Goal: Transaction & Acquisition: Purchase product/service

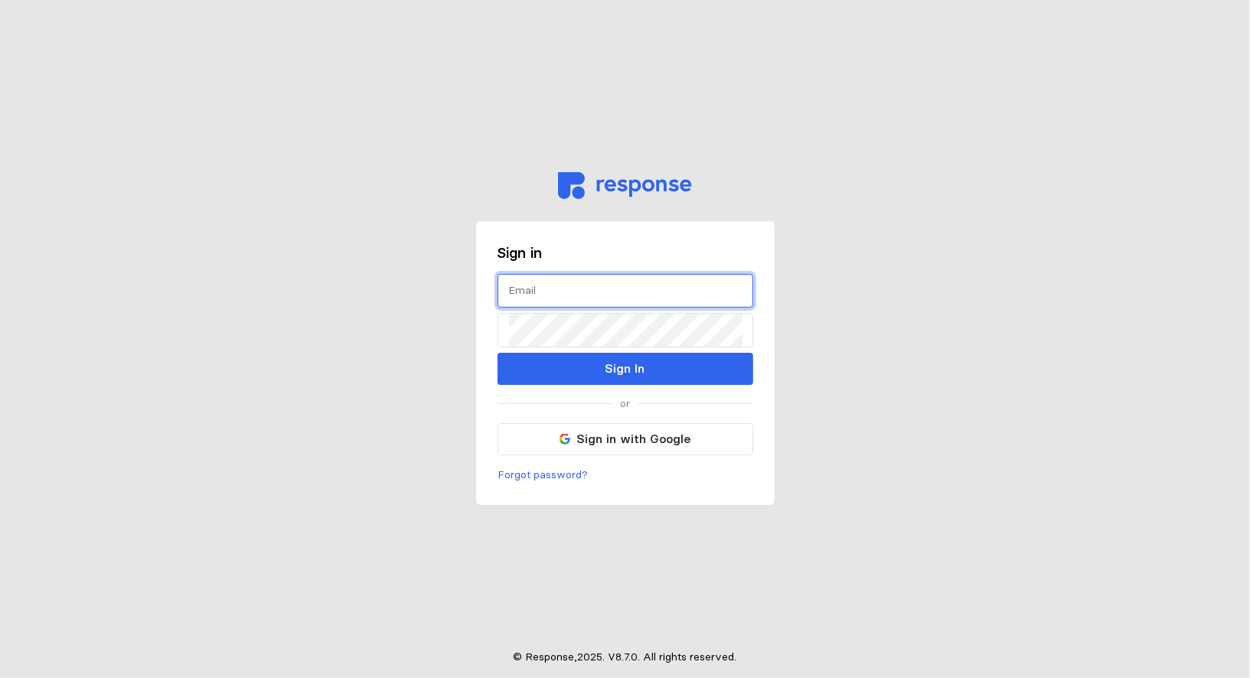
click at [525, 292] on input "text" at bounding box center [625, 291] width 233 height 33
type input "[EMAIL_ADDRESS][DOMAIN_NAME]"
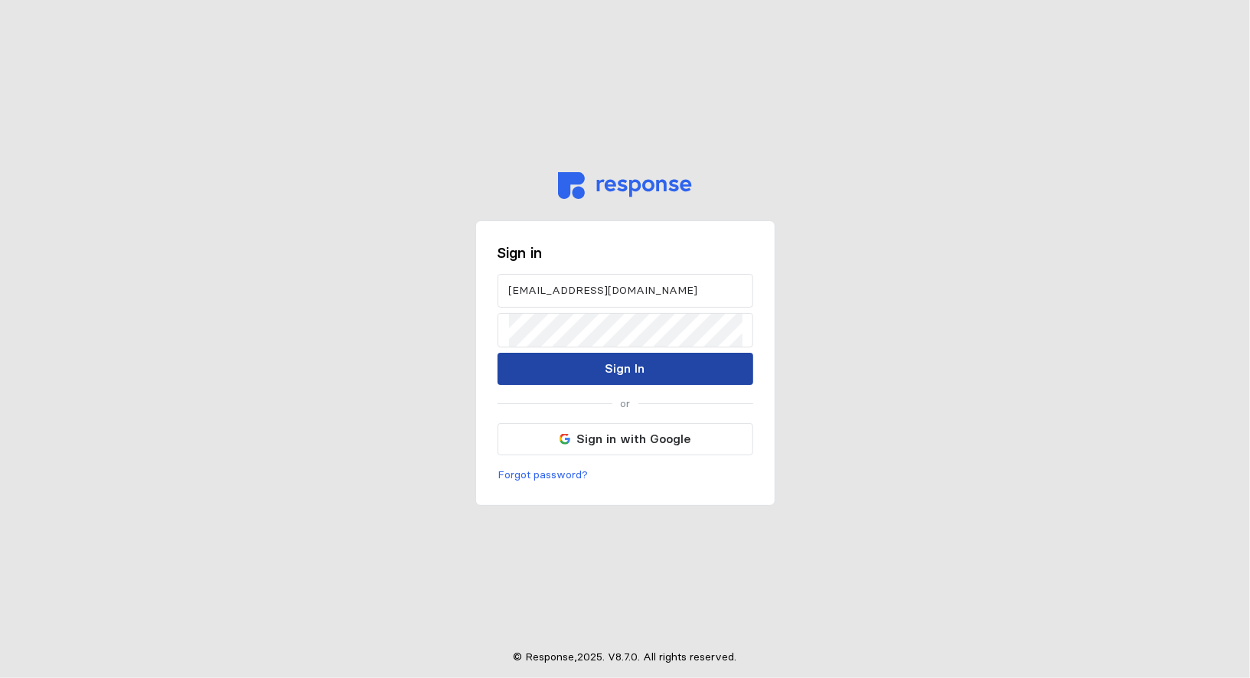
click at [635, 365] on p "Sign In" at bounding box center [625, 368] width 40 height 19
click at [580, 368] on button "Sign In" at bounding box center [625, 369] width 256 height 32
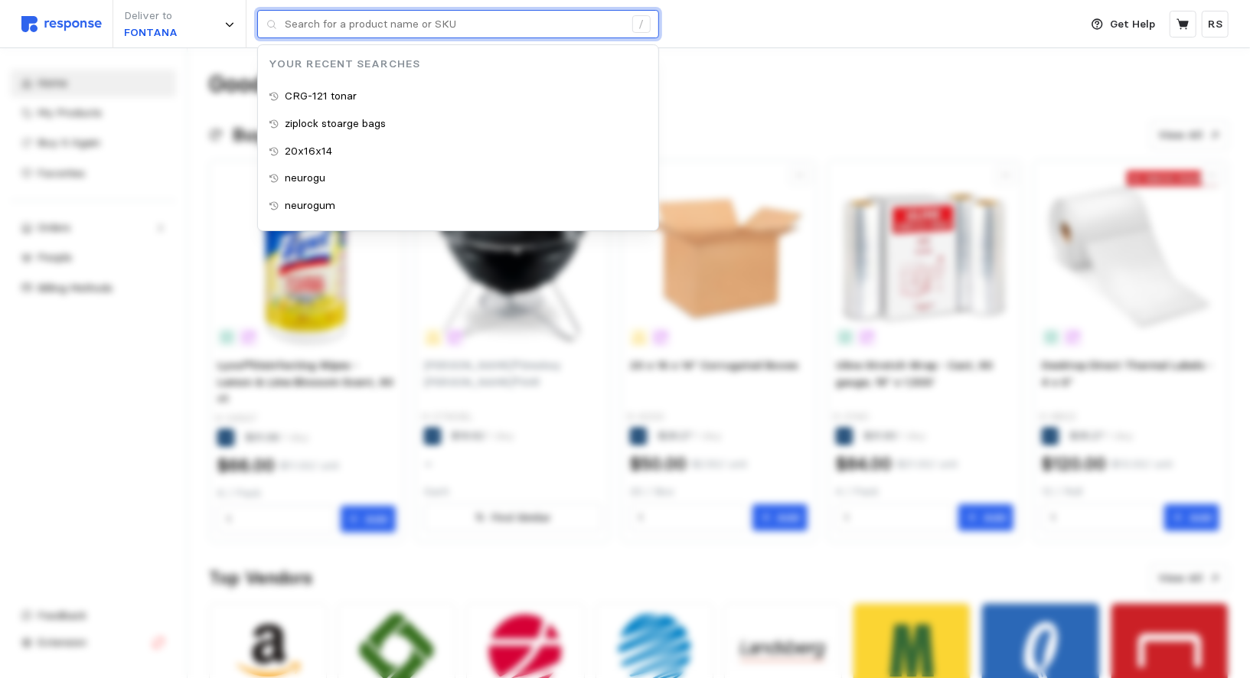
click at [464, 31] on input "text" at bounding box center [454, 25] width 339 height 28
click at [465, 31] on input "text" at bounding box center [454, 25] width 339 height 28
click at [461, 36] on input "text" at bounding box center [454, 25] width 339 height 28
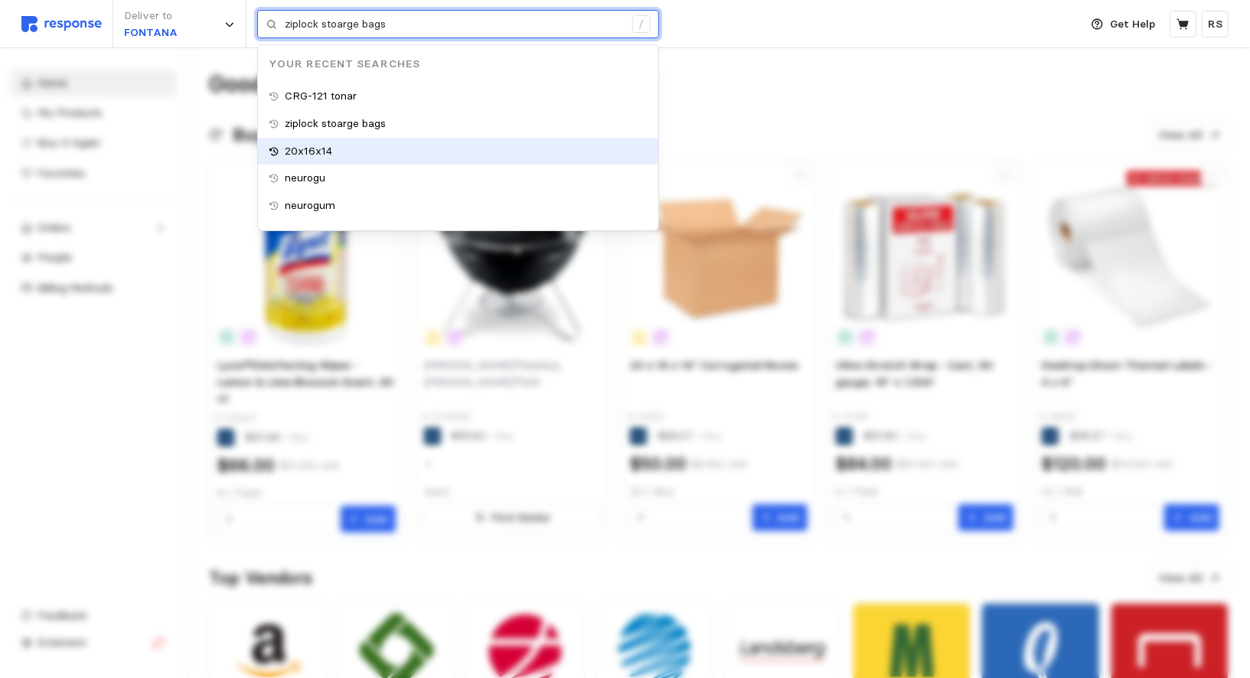
type input "CRG-121 tonar"
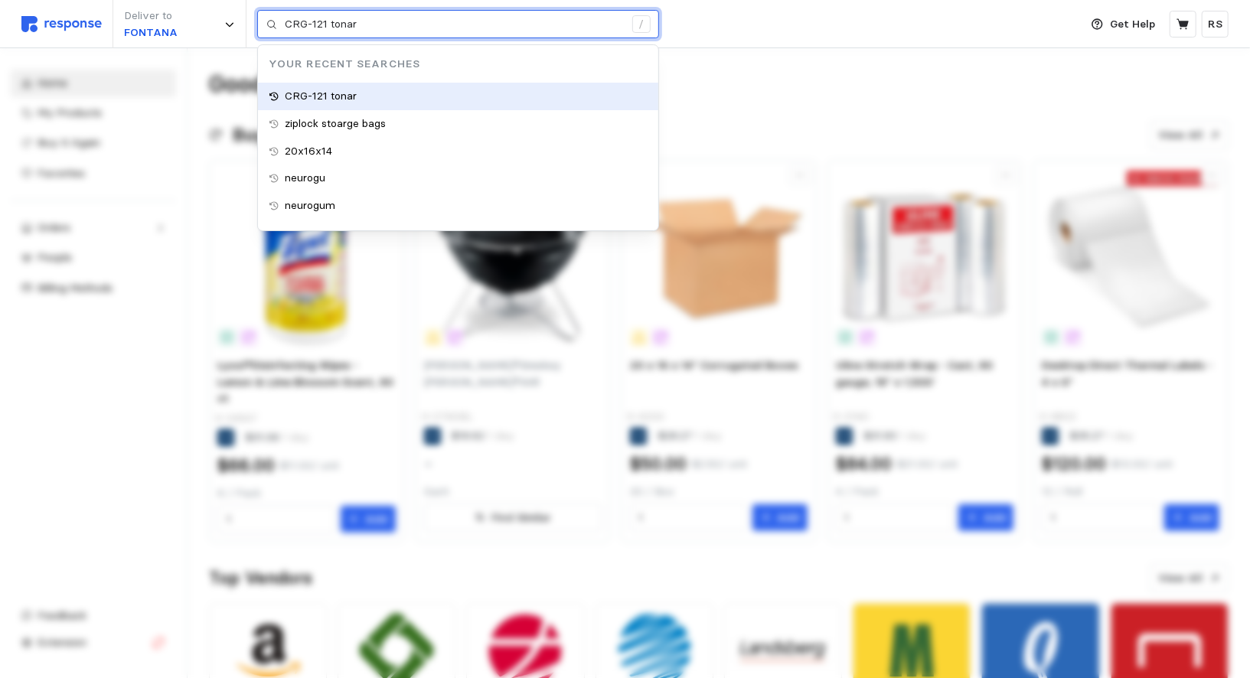
click at [654, 91] on div "CRG-121 tonar" at bounding box center [458, 97] width 400 height 28
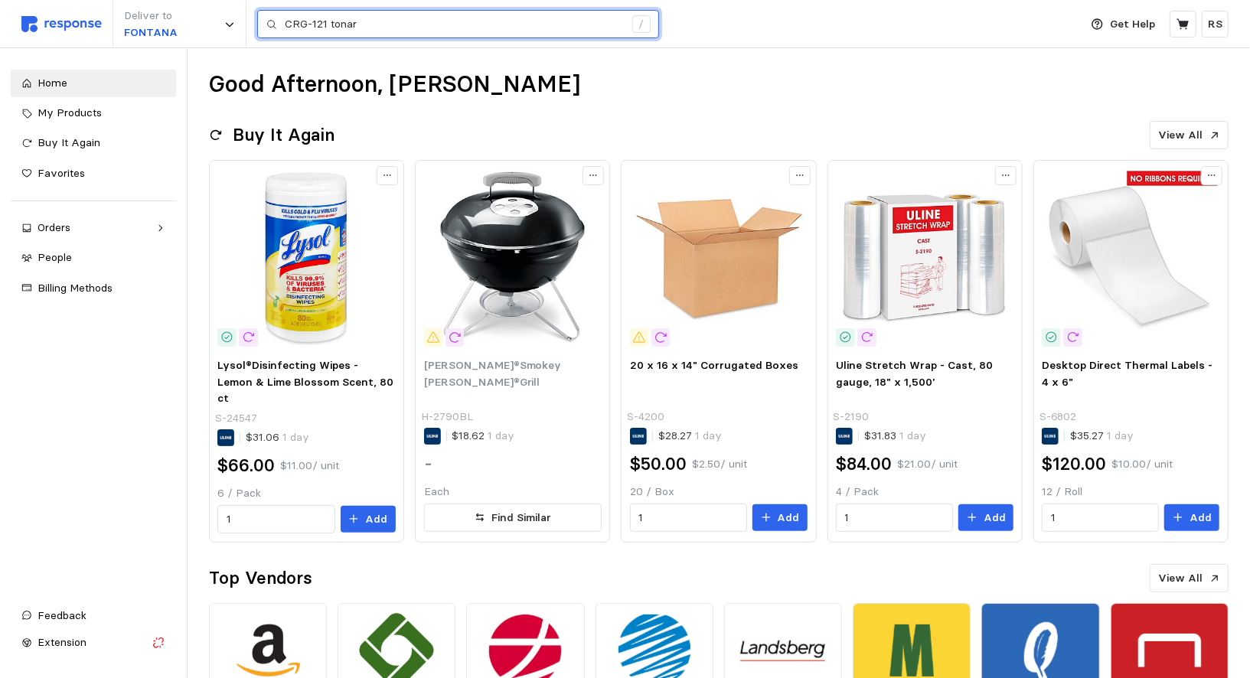
click at [360, 21] on input "CRG-121 tonar" at bounding box center [454, 25] width 339 height 28
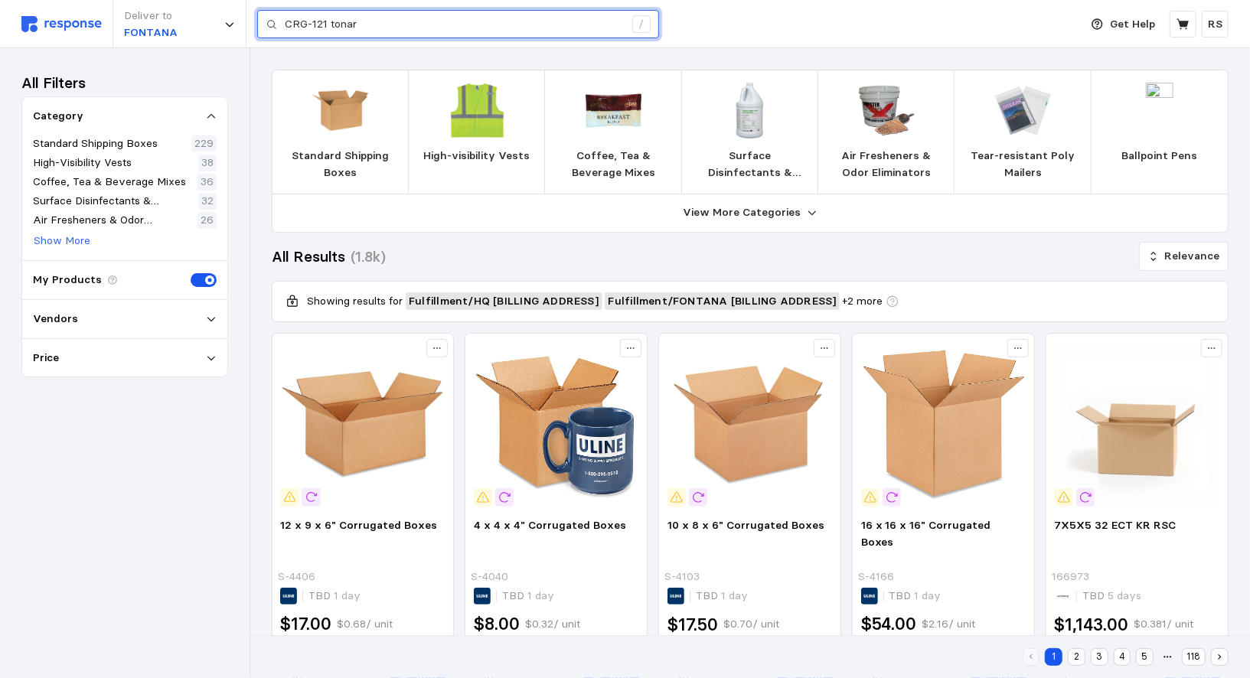
click at [360, 21] on input "CRG-121 tonar" at bounding box center [454, 25] width 339 height 28
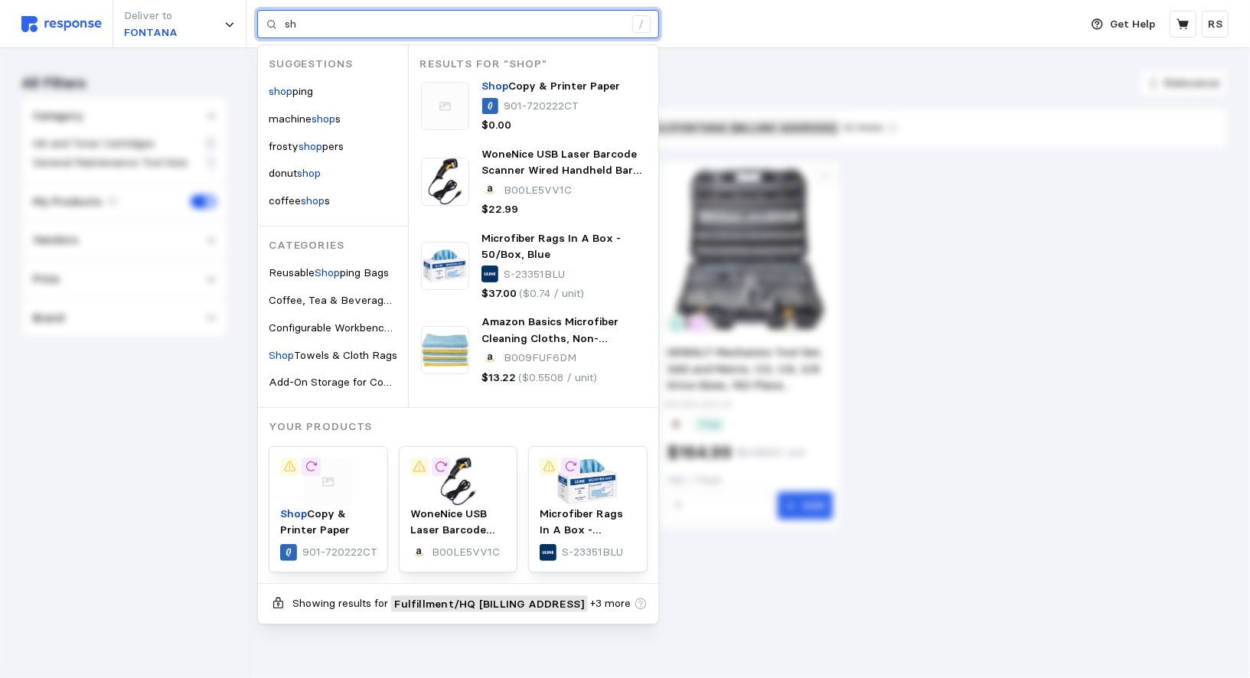
type input "s"
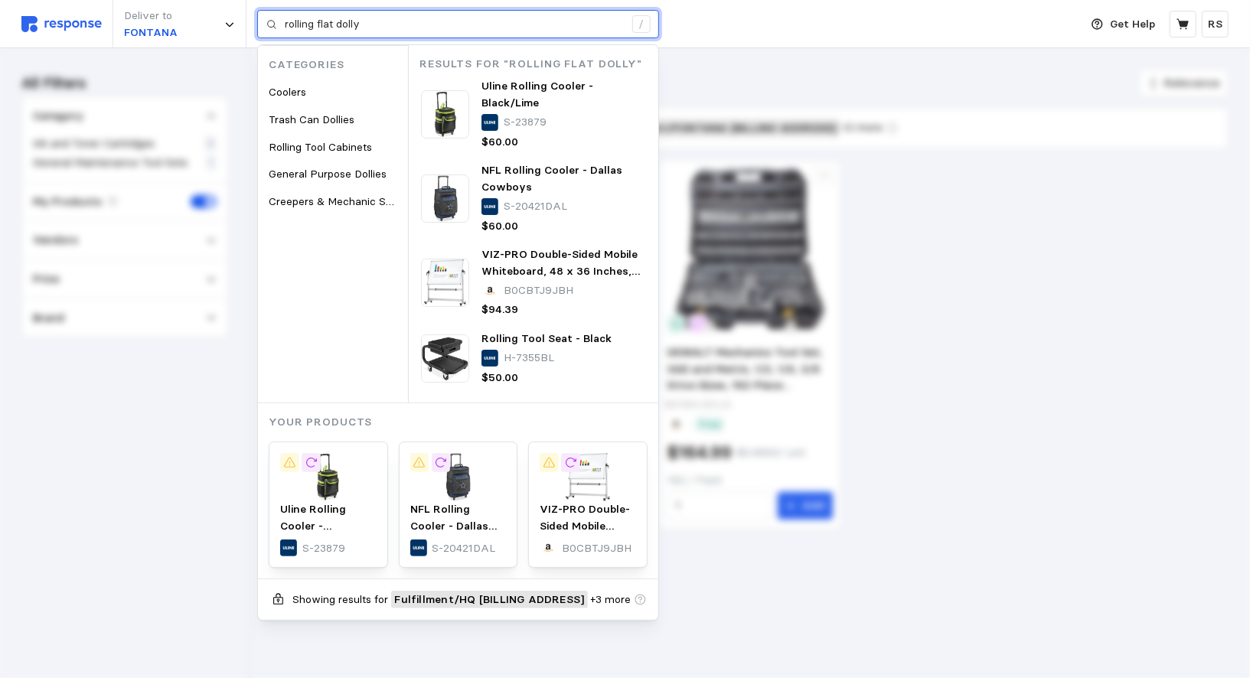
type input "rolling flat dolly"
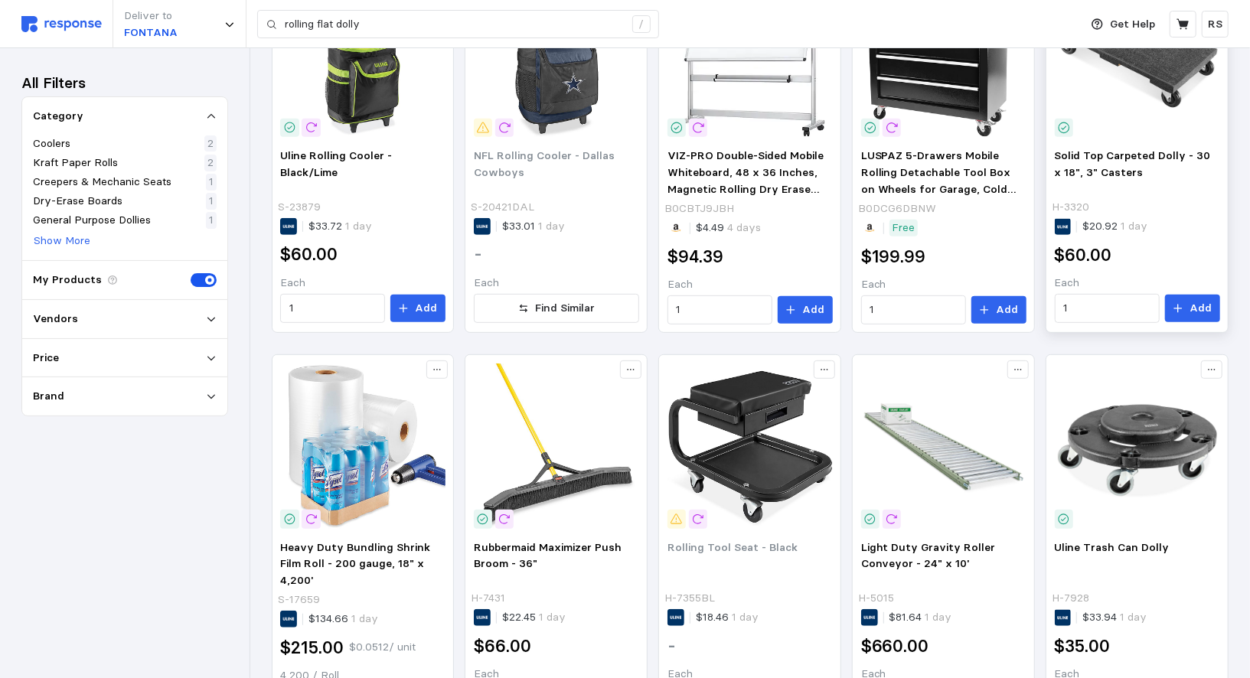
scroll to position [399, 0]
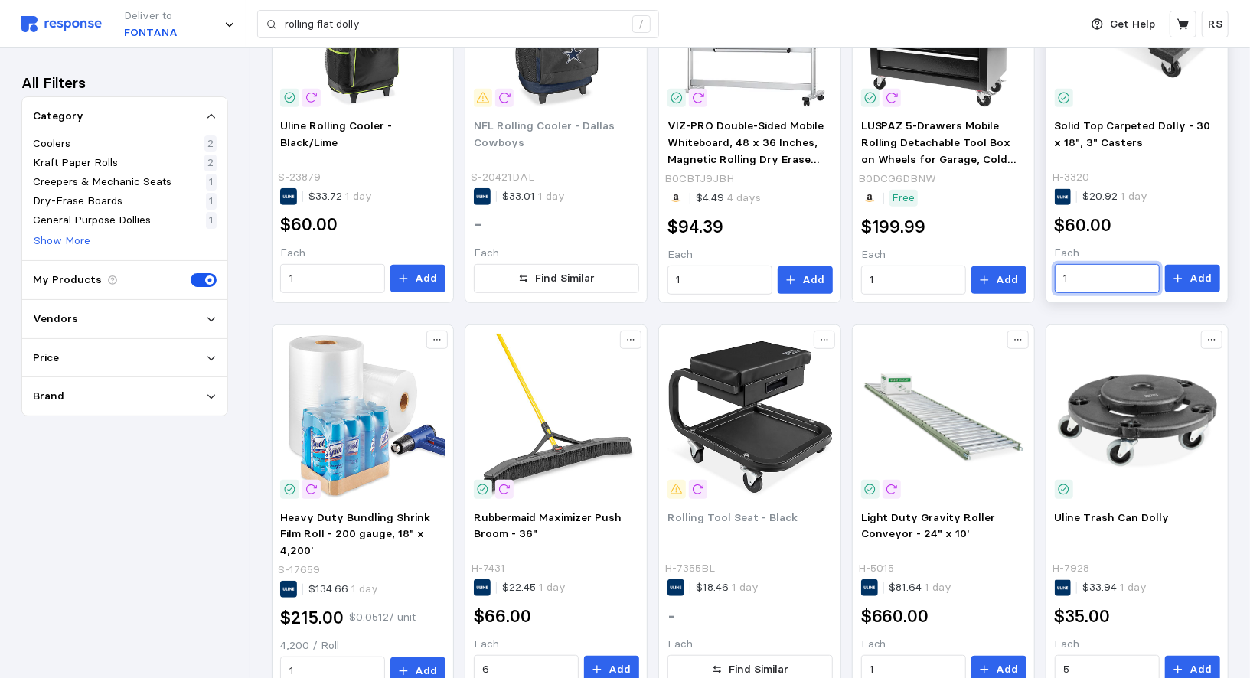
click at [1113, 285] on input "1" at bounding box center [1106, 279] width 87 height 28
click at [1129, 248] on p "Each" at bounding box center [1136, 253] width 165 height 17
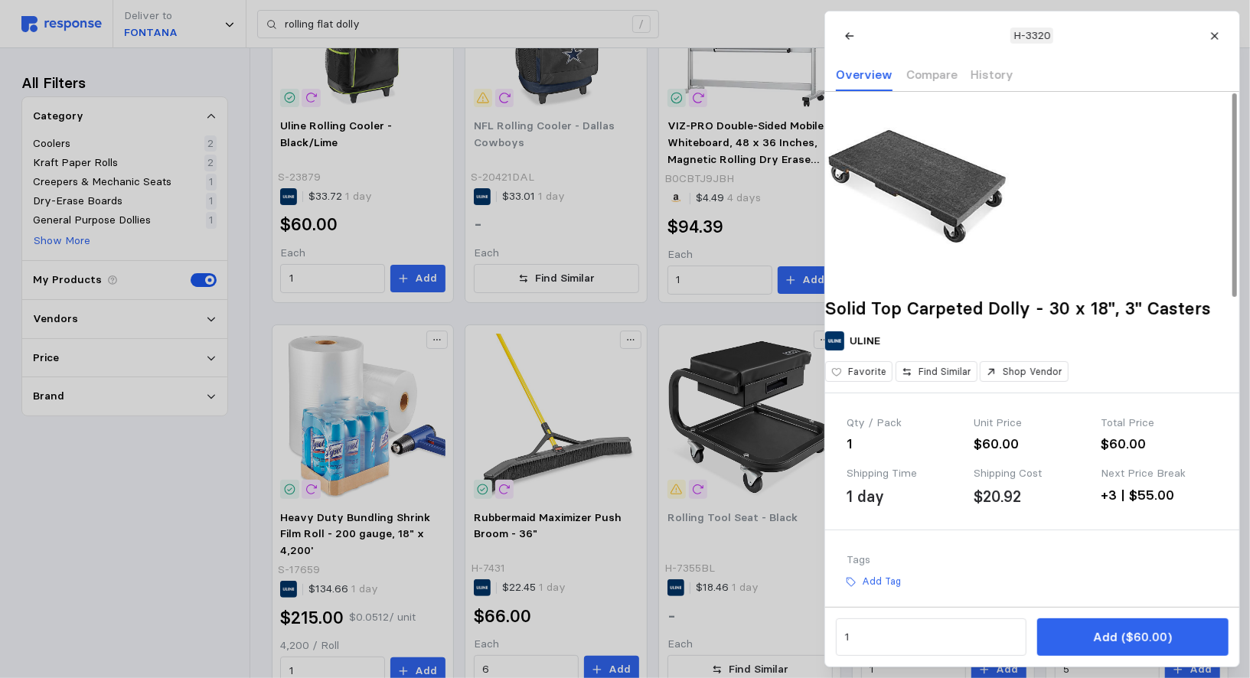
click at [741, 230] on div at bounding box center [625, 339] width 1250 height 678
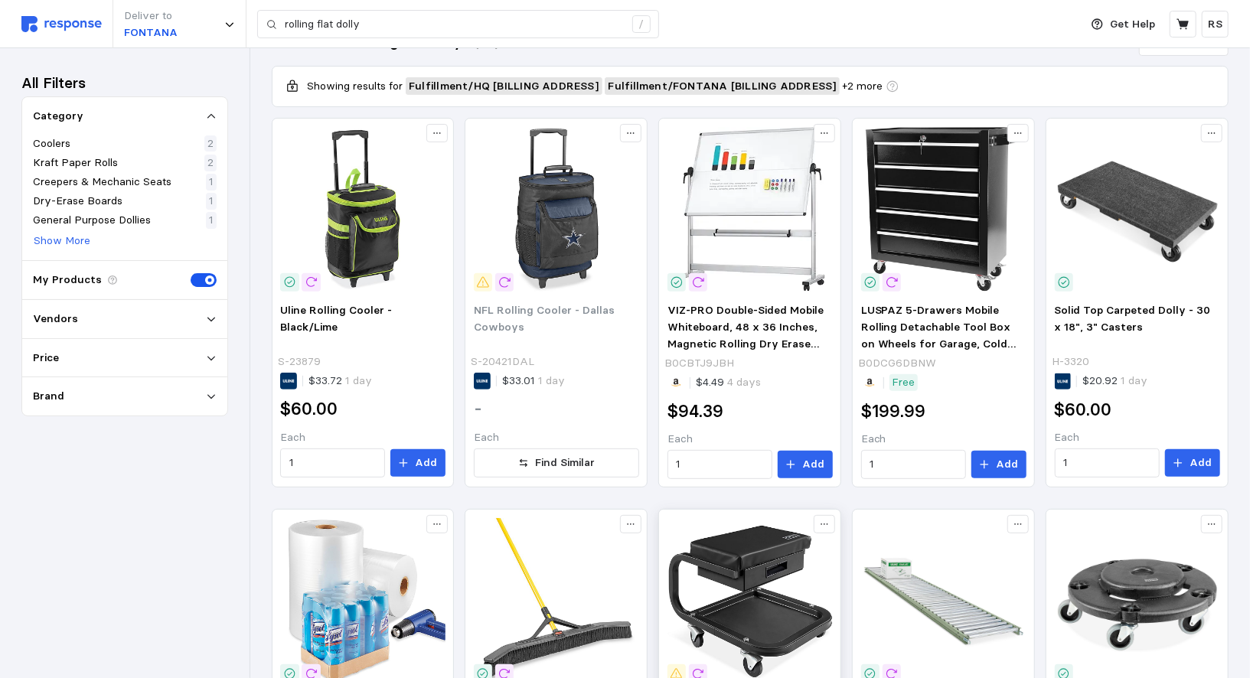
scroll to position [211, 0]
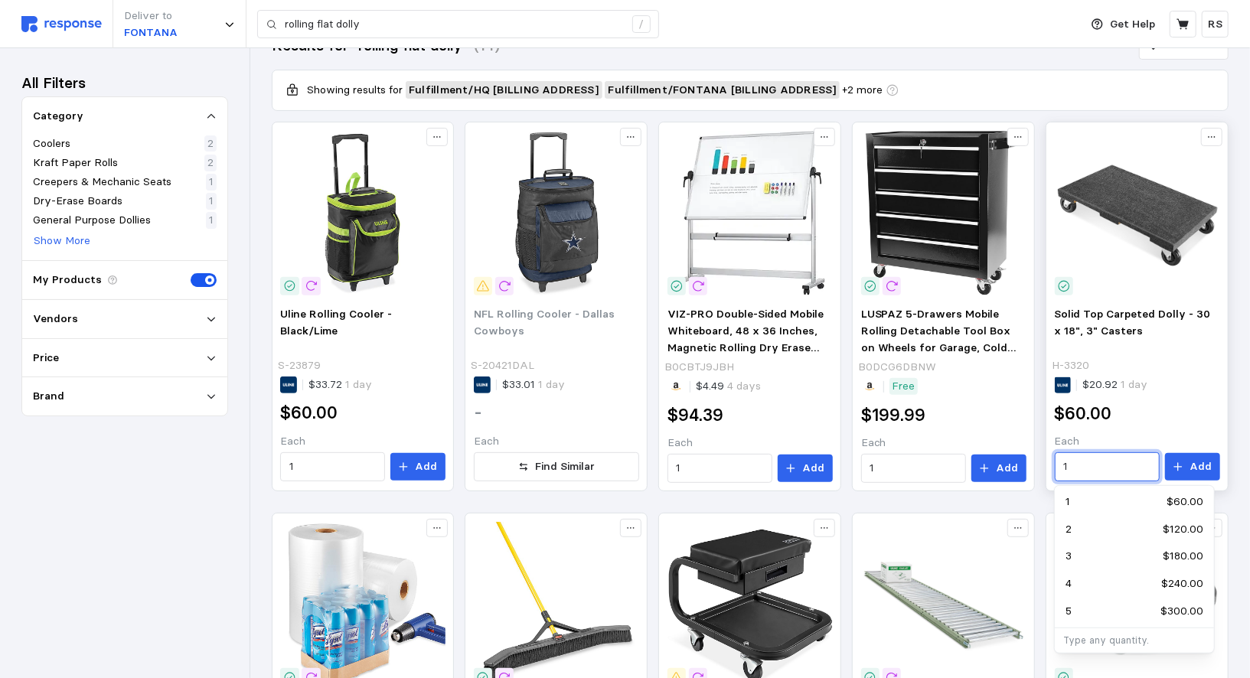
click at [1087, 471] on input "1" at bounding box center [1106, 467] width 87 height 28
click at [1095, 528] on div "2 $120.00" at bounding box center [1134, 529] width 138 height 17
type input "2"
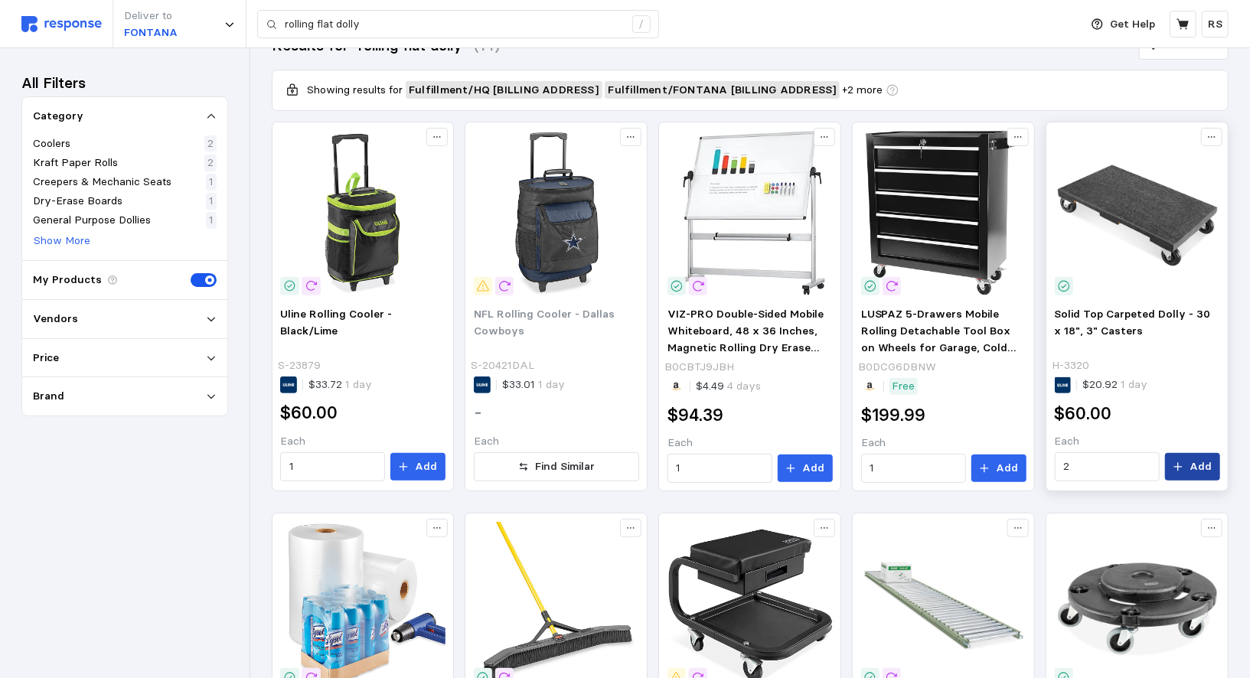
click at [1183, 463] on icon at bounding box center [1177, 466] width 11 height 11
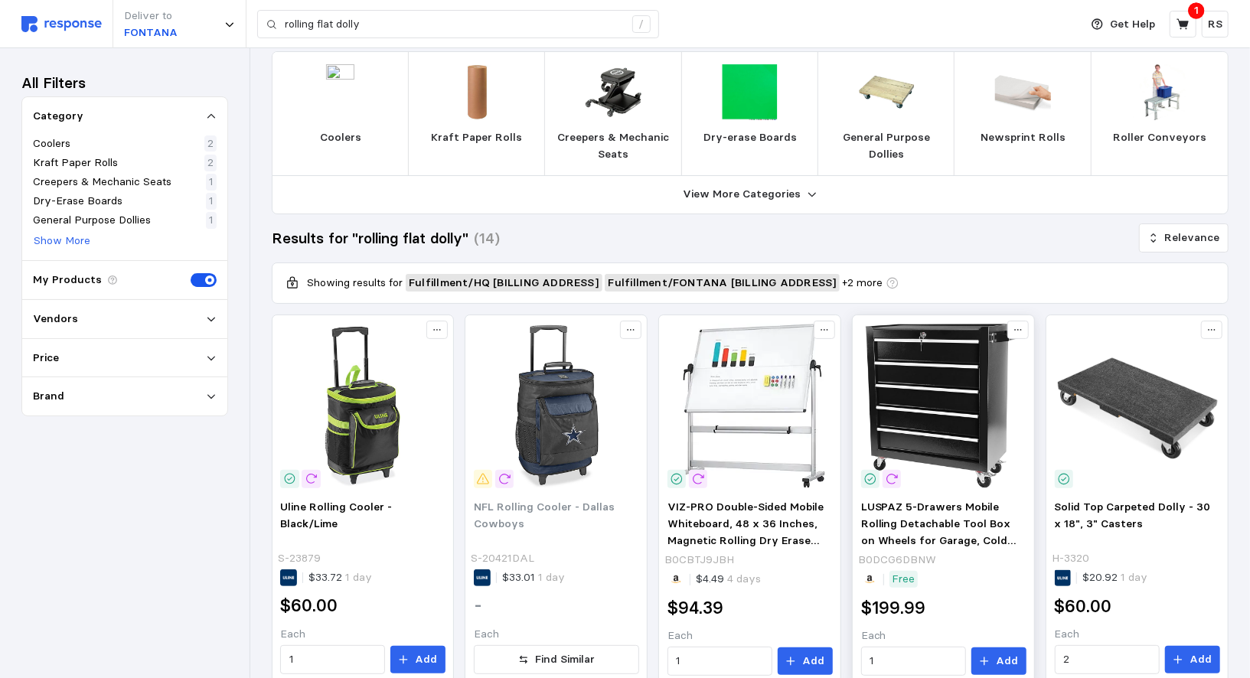
scroll to position [0, 0]
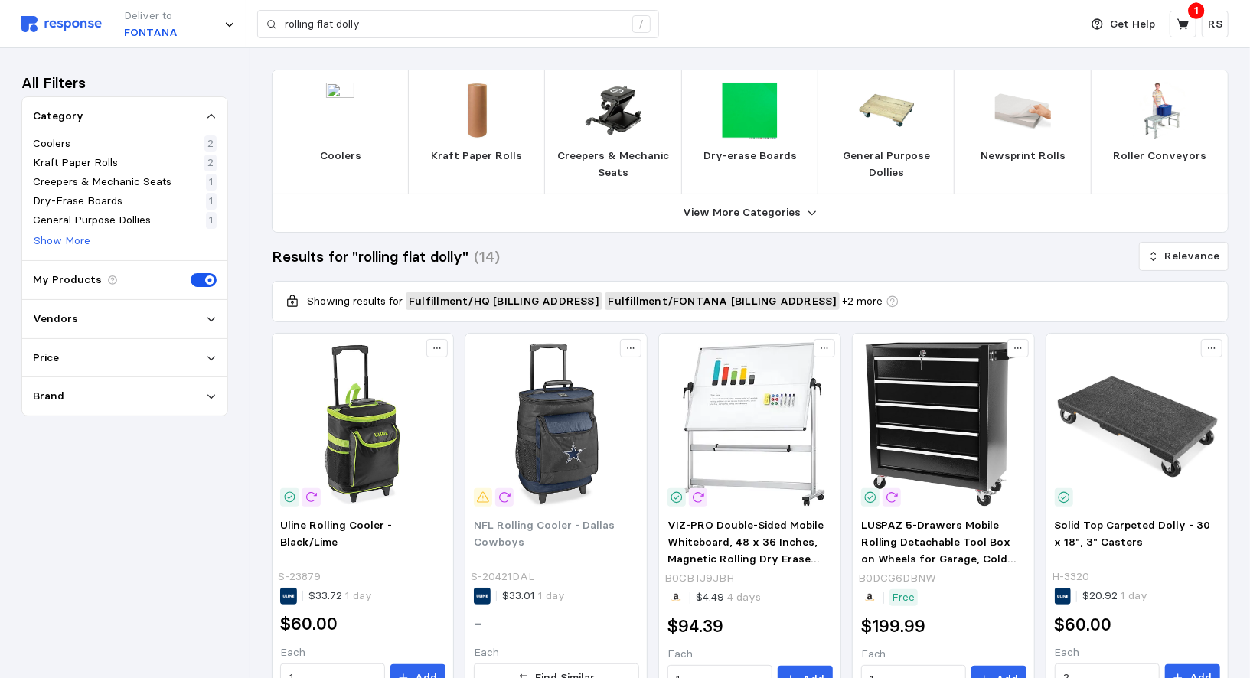
click at [1165, 664] on button "Add" at bounding box center [1192, 678] width 55 height 28
click at [1195, 17] on p "1" at bounding box center [1196, 10] width 5 height 17
click at [1194, 23] on button at bounding box center [1182, 24] width 27 height 27
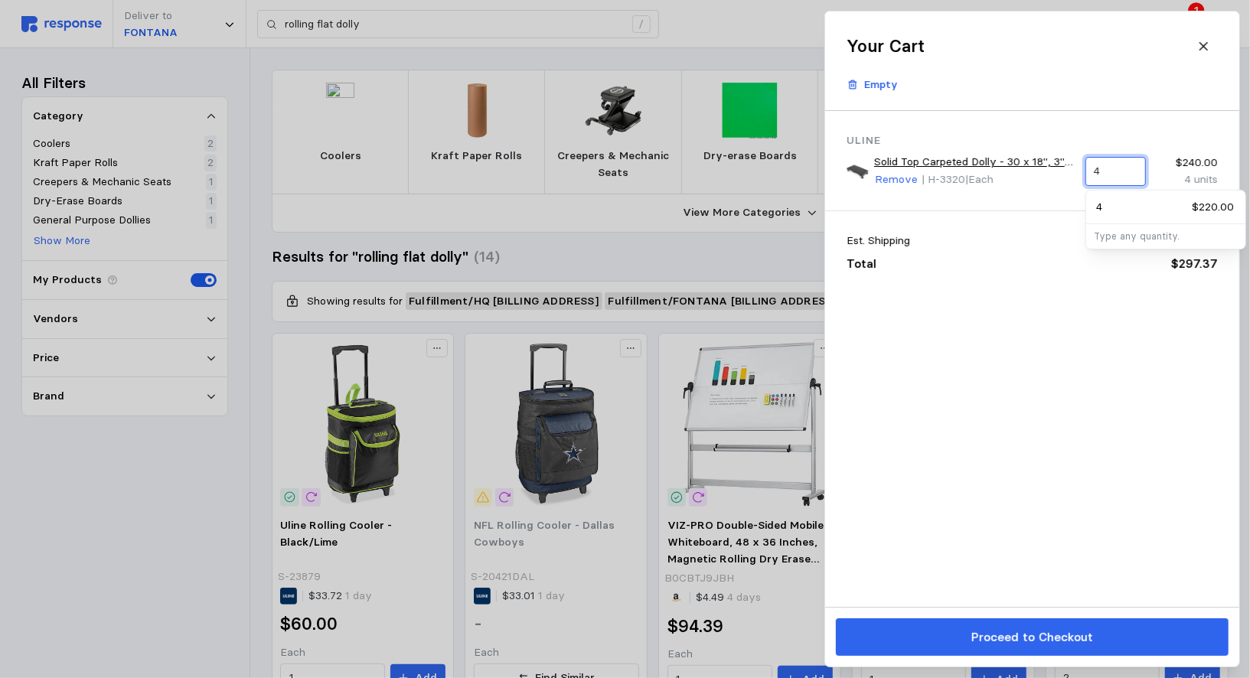
click at [1120, 167] on input "4" at bounding box center [1114, 172] width 43 height 28
click at [1107, 207] on div "2 $120.00" at bounding box center [1166, 207] width 138 height 17
type input "2"
click at [998, 294] on div "Uline Solid Top Carpeted Dolly - 30 x 18", 3" Casters Remove | H-3320 | Each 2 …" at bounding box center [1032, 359] width 414 height 496
